Goal: Obtain resource: Download file/media

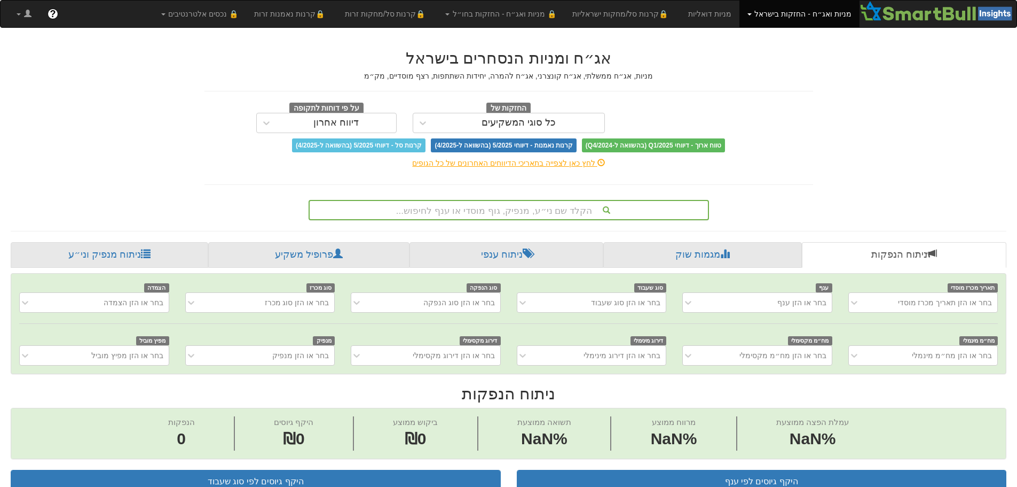
scroll to position [0, 8]
click at [505, 209] on div "הקלד שם ני״ע, מנפיק, גוף מוסדי או ענף לחיפוש..." at bounding box center [509, 210] width 398 height 18
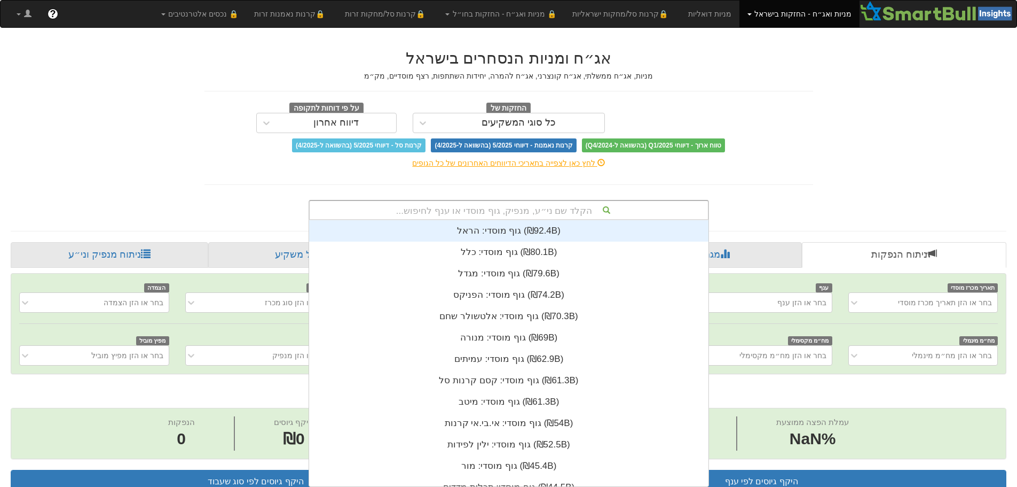
scroll to position [266, 0]
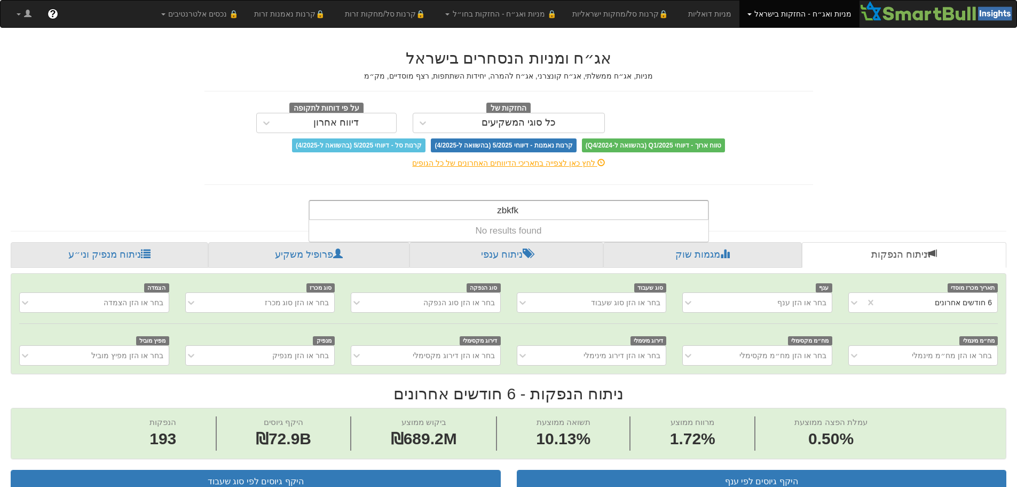
type input "zbkfk"
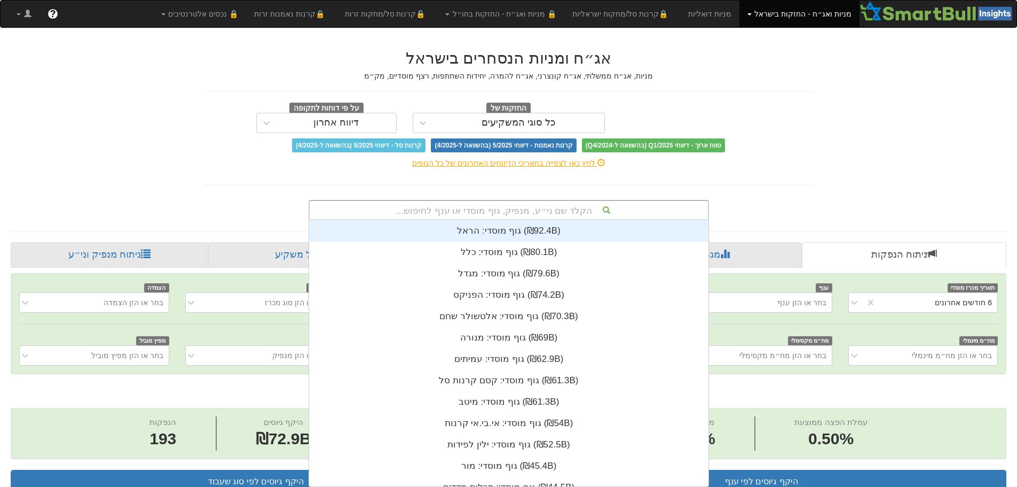
type input "z"
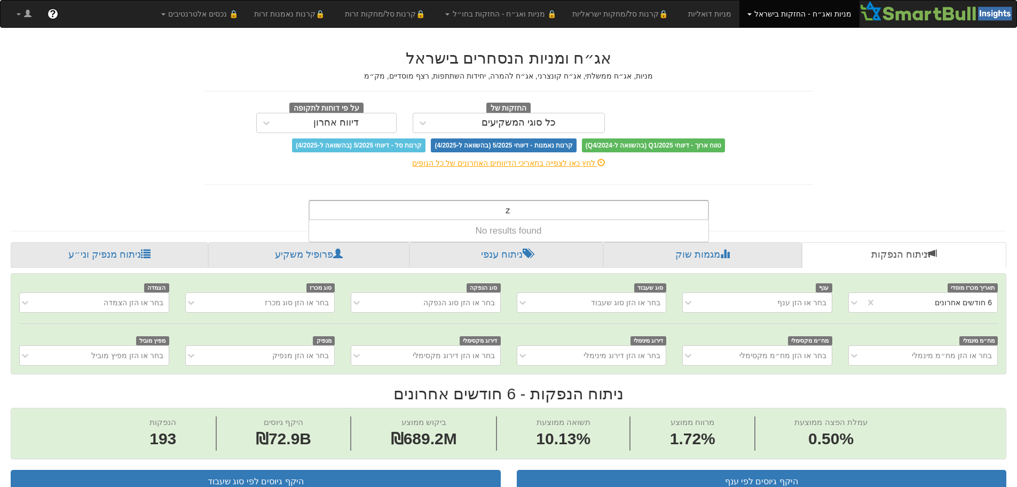
scroll to position [0, 0]
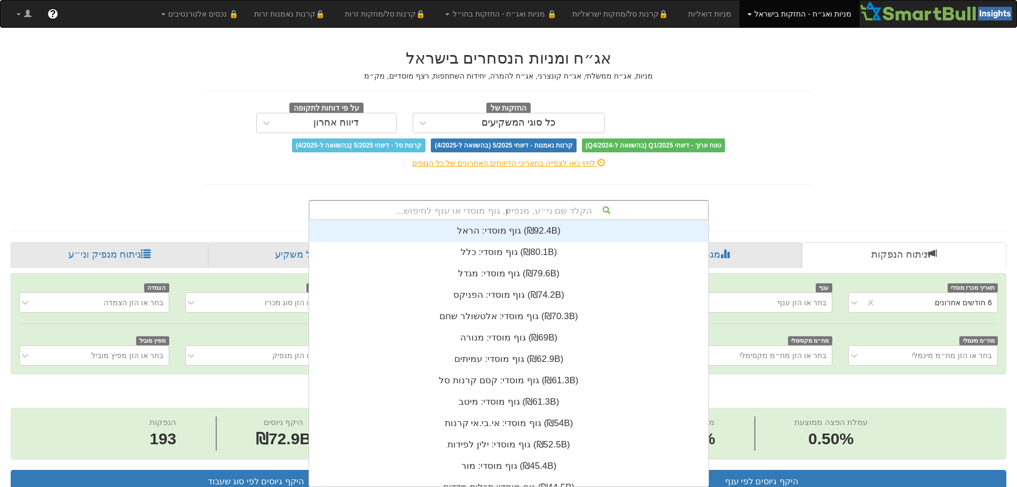
type input "זנלכל"
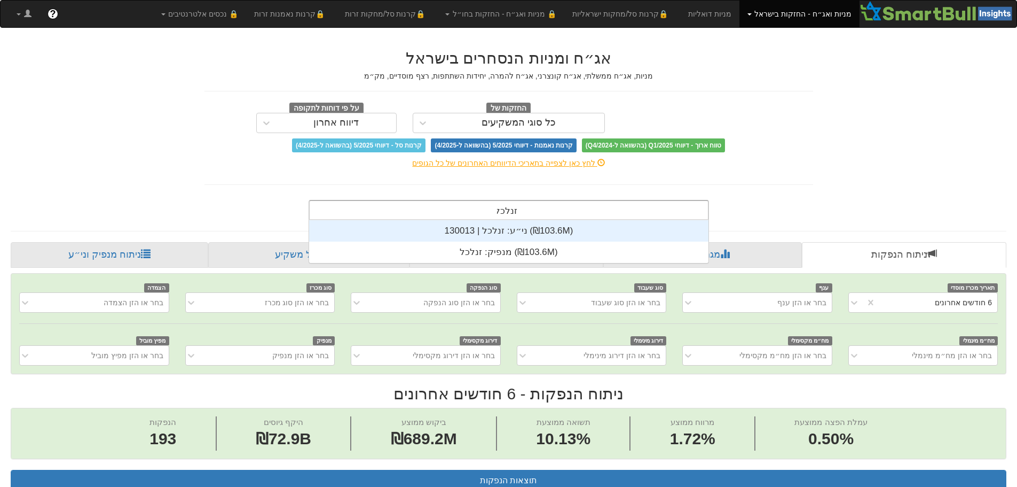
scroll to position [0, 1947]
click at [534, 227] on div "ני״ע: ‏זנלכל | 130013 ‎(₪103.6M)‎" at bounding box center [508, 230] width 399 height 21
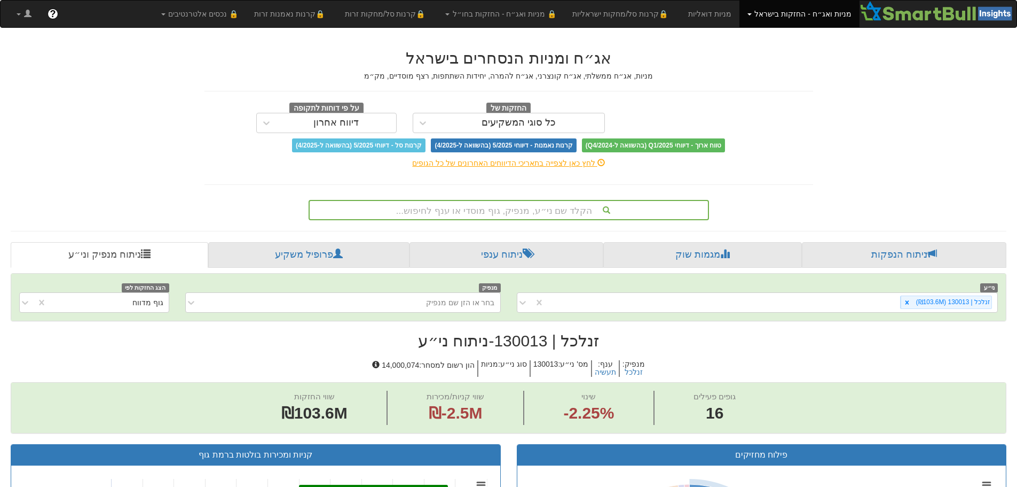
scroll to position [748, 0]
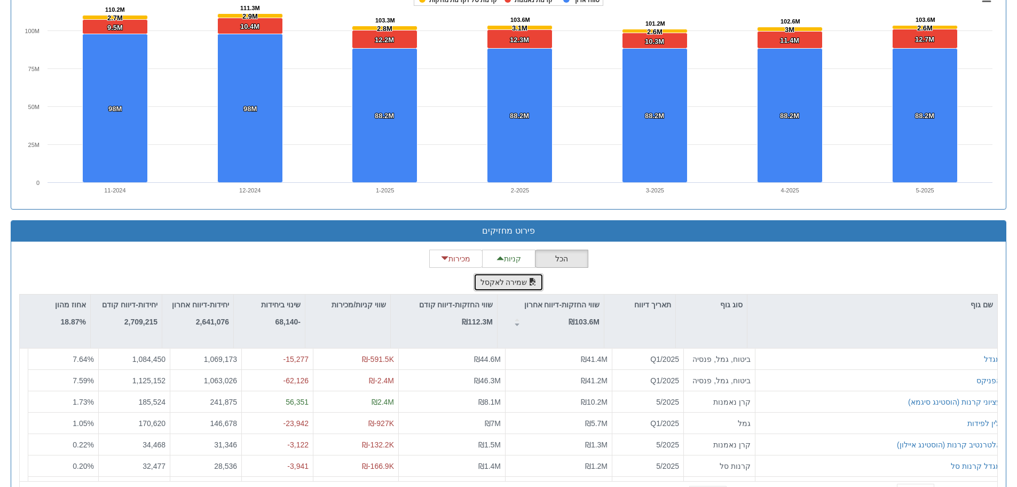
click at [509, 285] on button "שמירה לאקסל" at bounding box center [509, 282] width 70 height 18
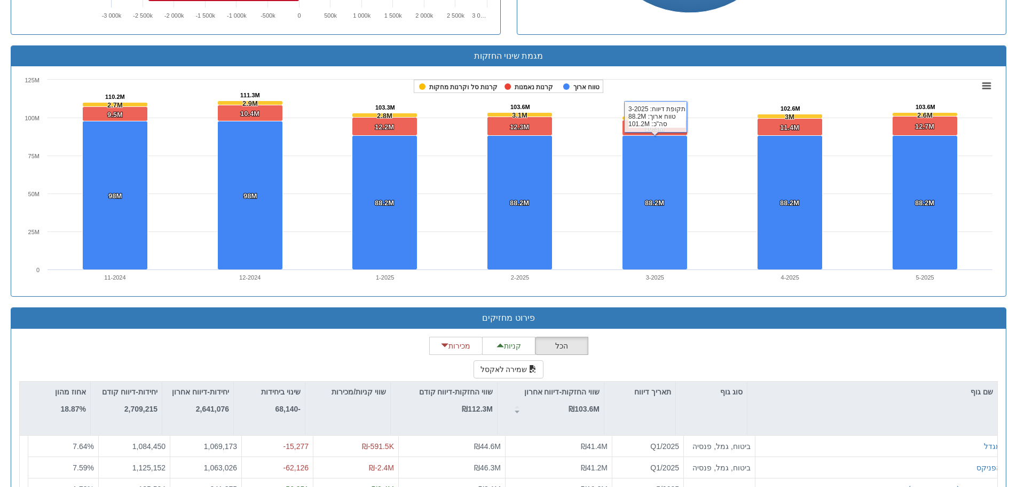
scroll to position [790, 0]
